Goal: Task Accomplishment & Management: Manage account settings

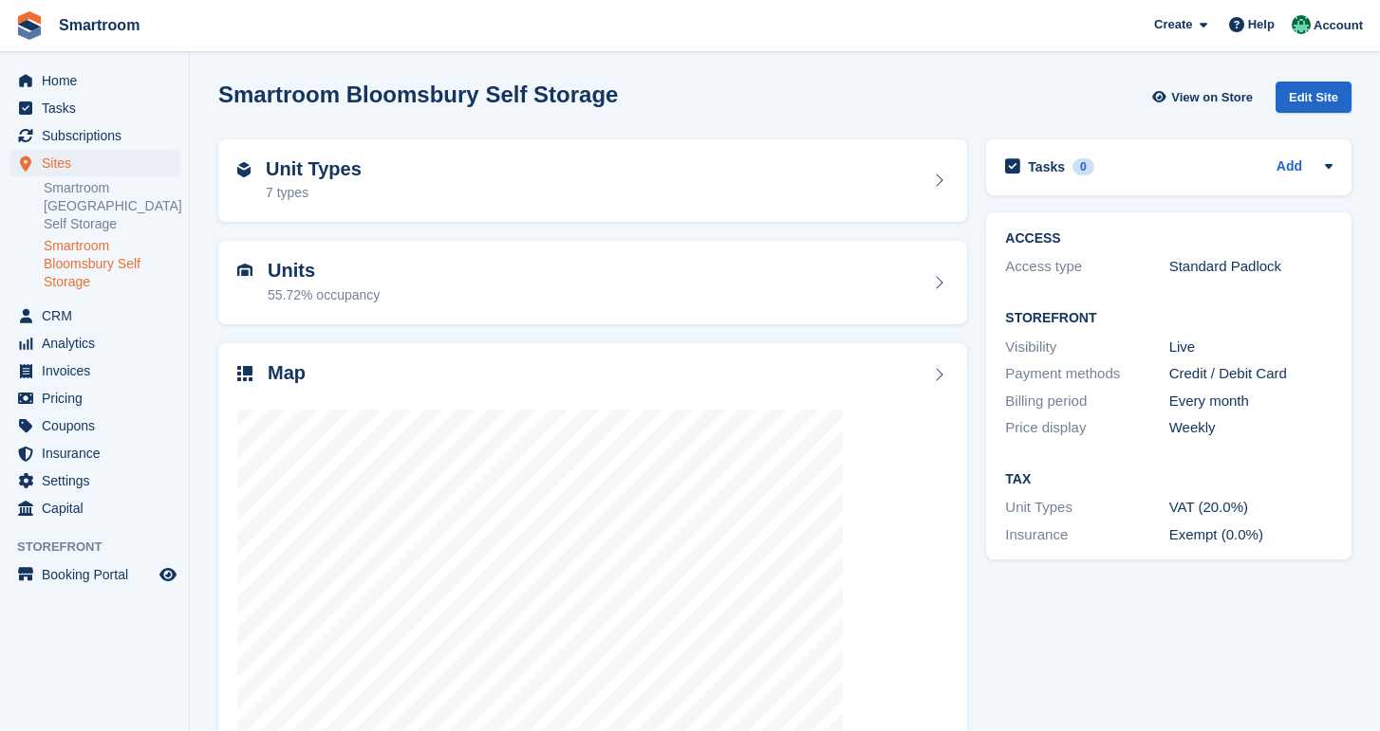
scroll to position [65, 0]
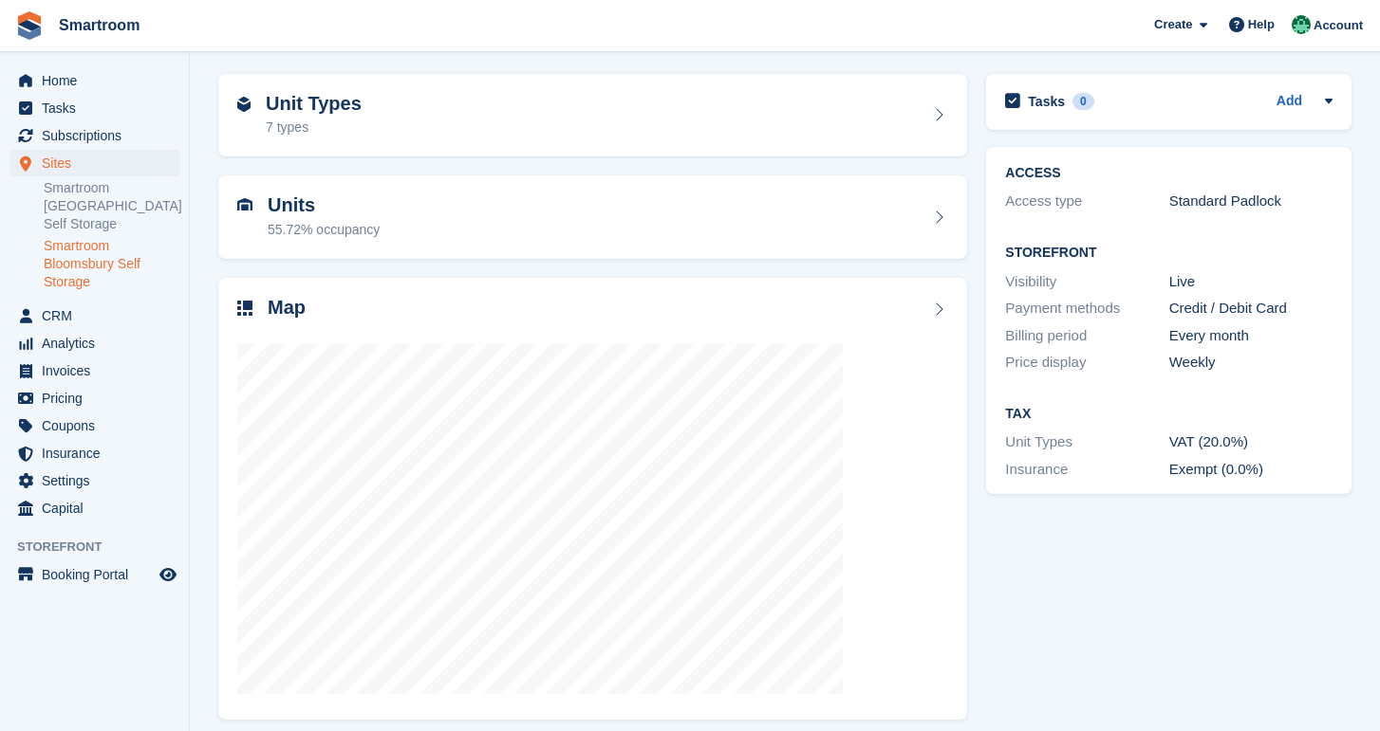
click at [114, 269] on link "Smartroom Bloomsbury Self Storage" at bounding box center [112, 264] width 136 height 54
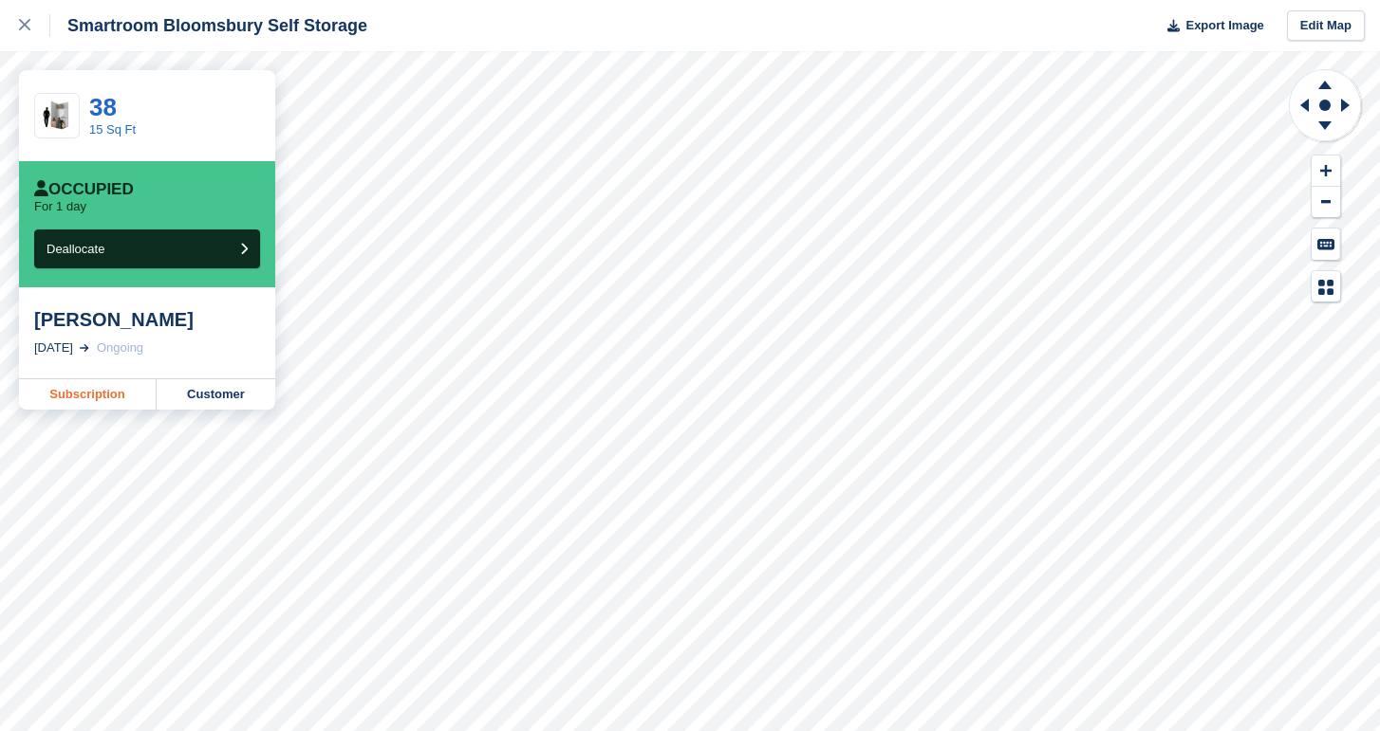
click at [116, 391] on link "Subscription" at bounding box center [88, 395] width 138 height 30
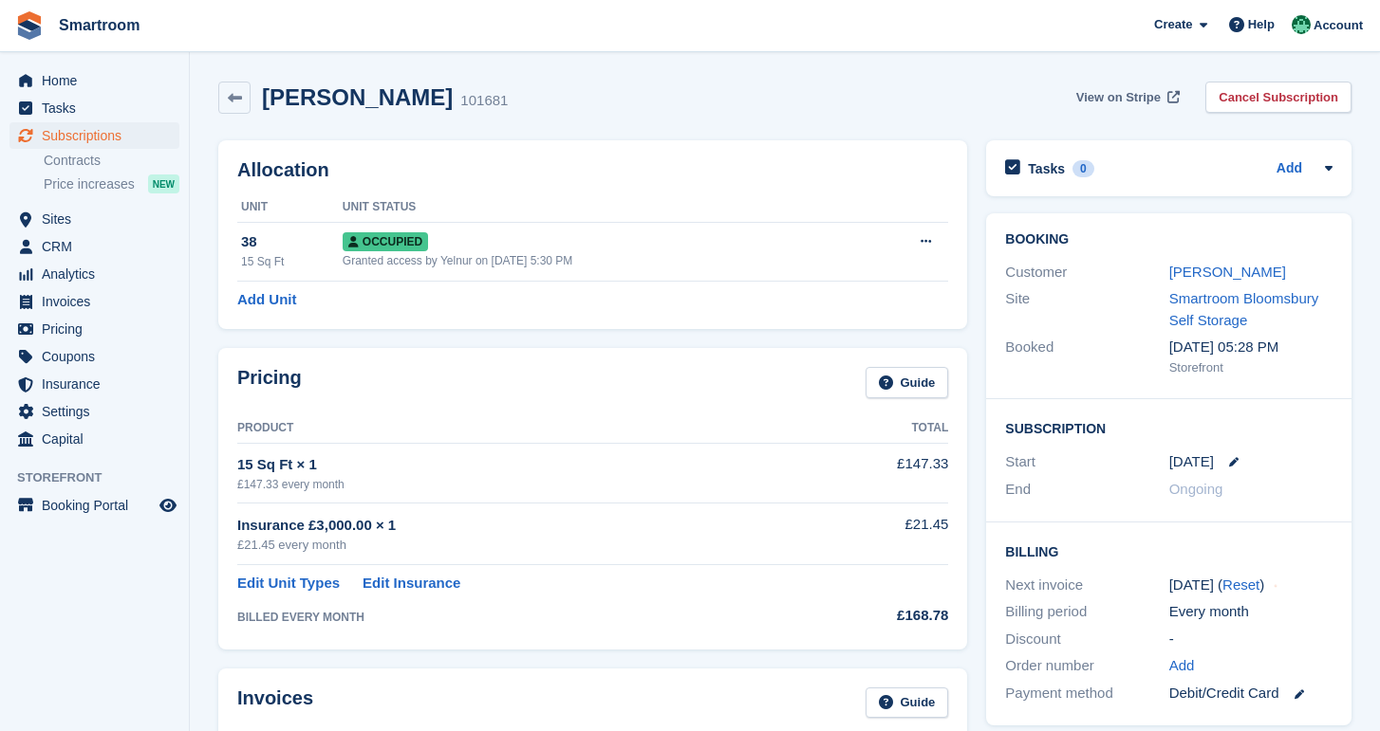
click at [1122, 88] on span "View on Stripe" at bounding box center [1118, 97] width 84 height 19
